Goal: Information Seeking & Learning: Learn about a topic

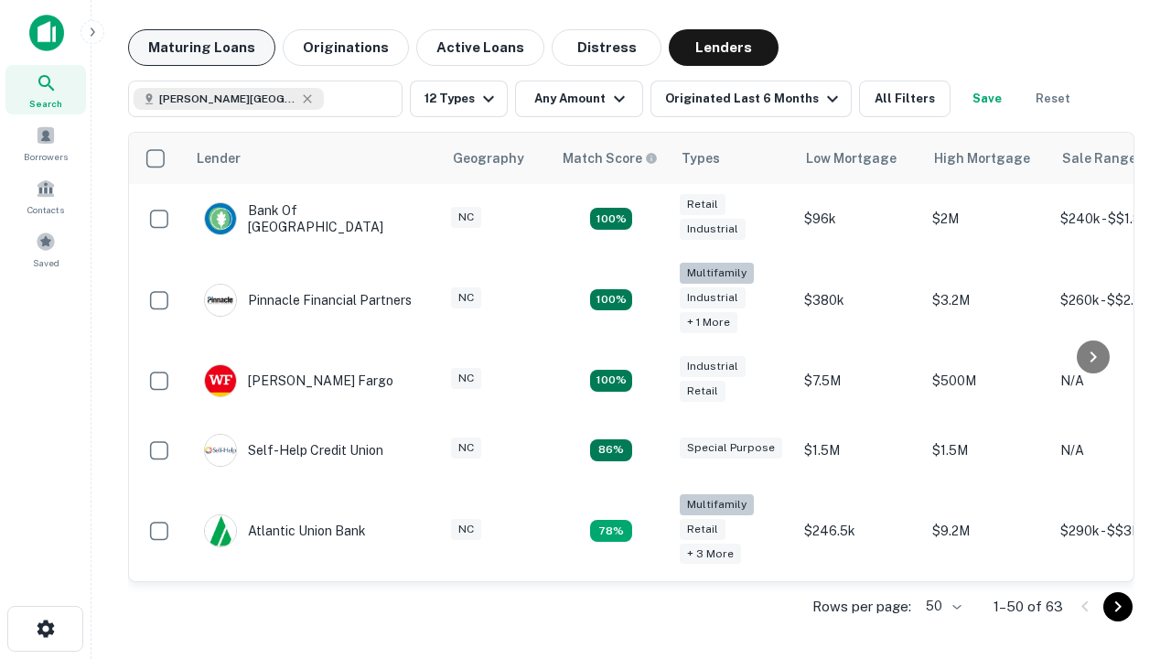
click at [201, 48] on button "Maturing Loans" at bounding box center [201, 47] width 147 height 37
